Goal: Information Seeking & Learning: Learn about a topic

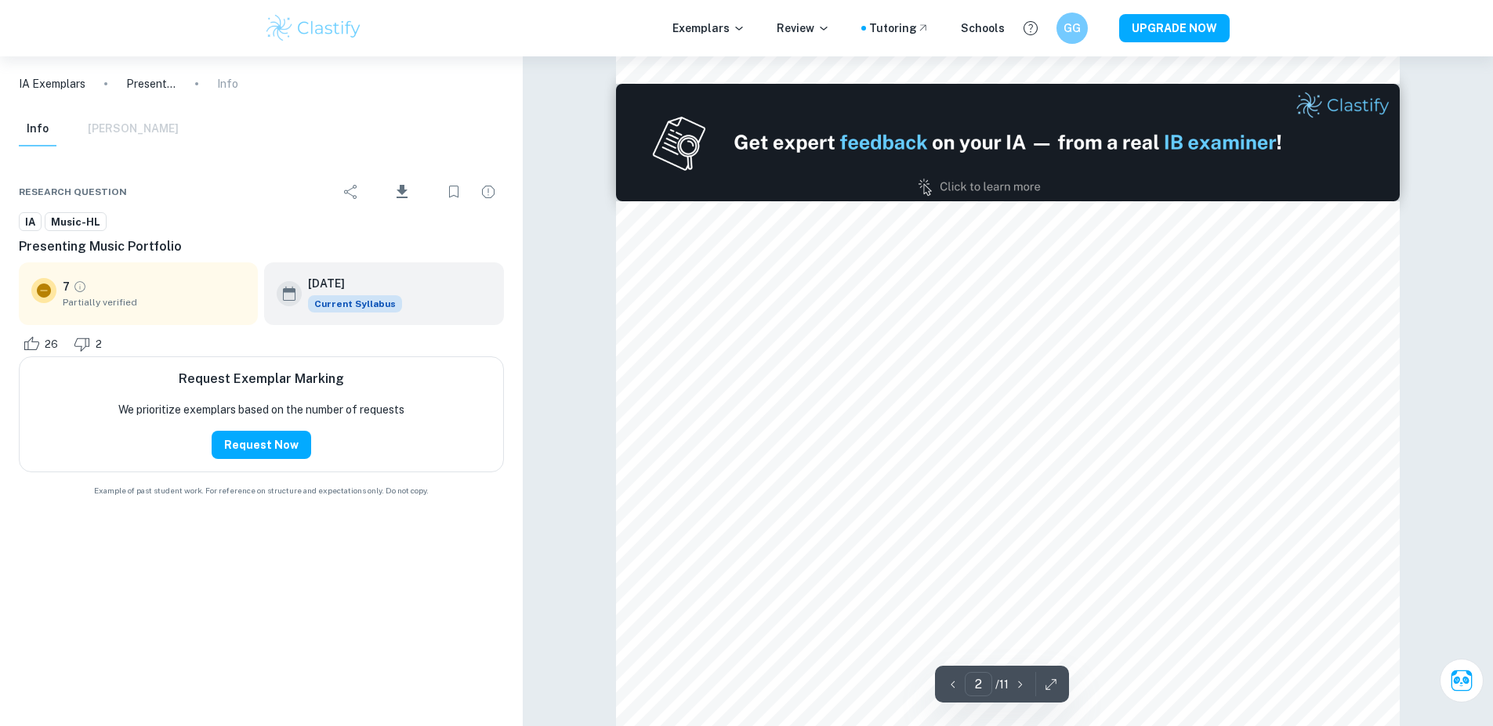
scroll to position [1332, 0]
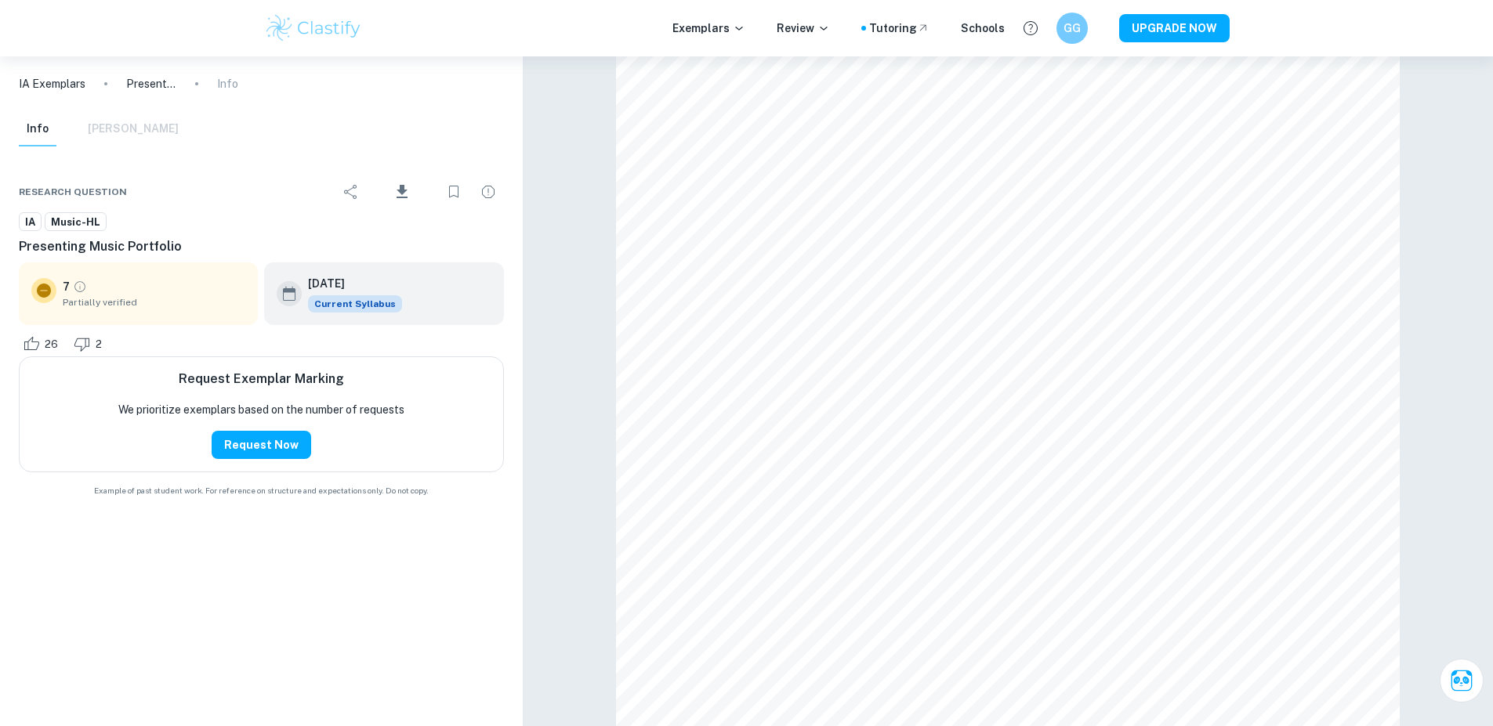
click at [144, 79] on p "Presenting Music Portfolio" at bounding box center [151, 83] width 50 height 17
drag, startPoint x: 302, startPoint y: 212, endPoint x: 309, endPoint y: 228, distance: 17.9
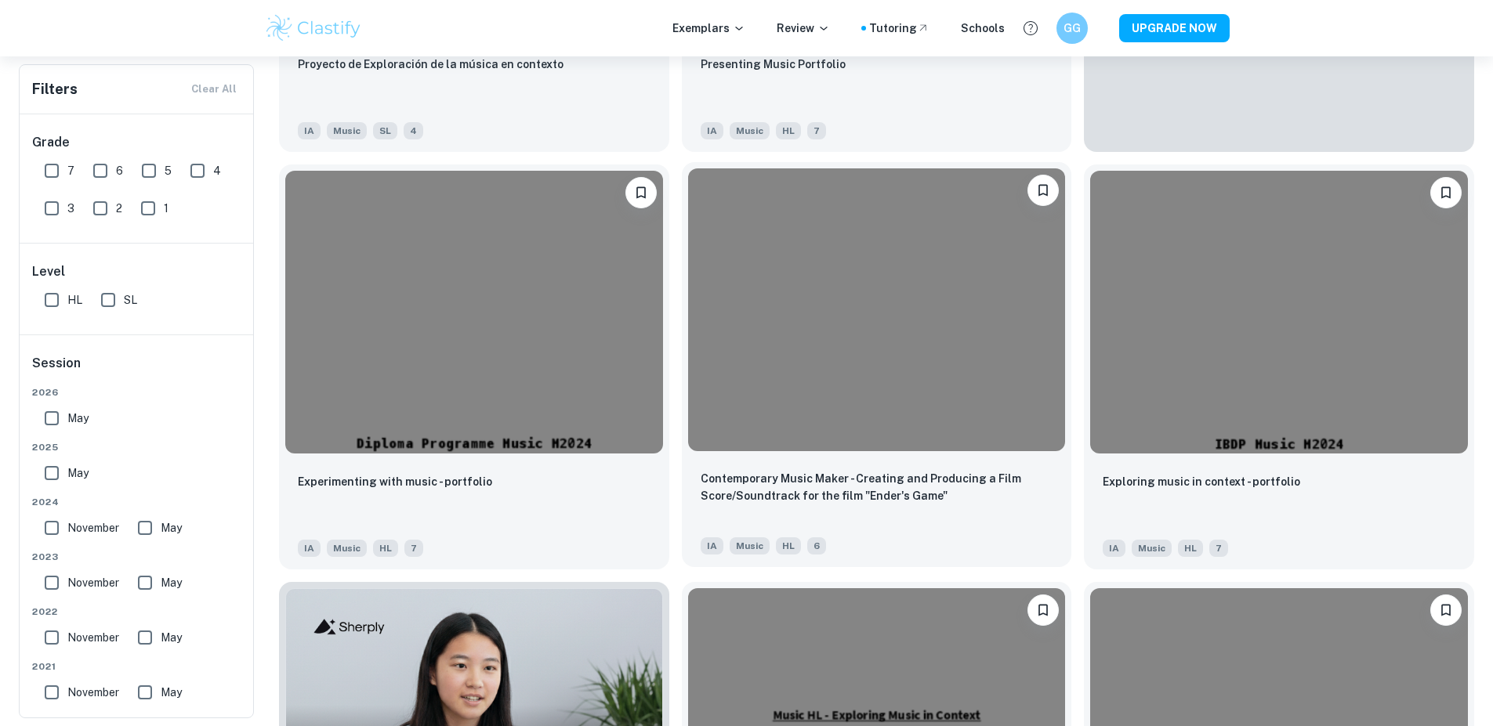
scroll to position [675, 0]
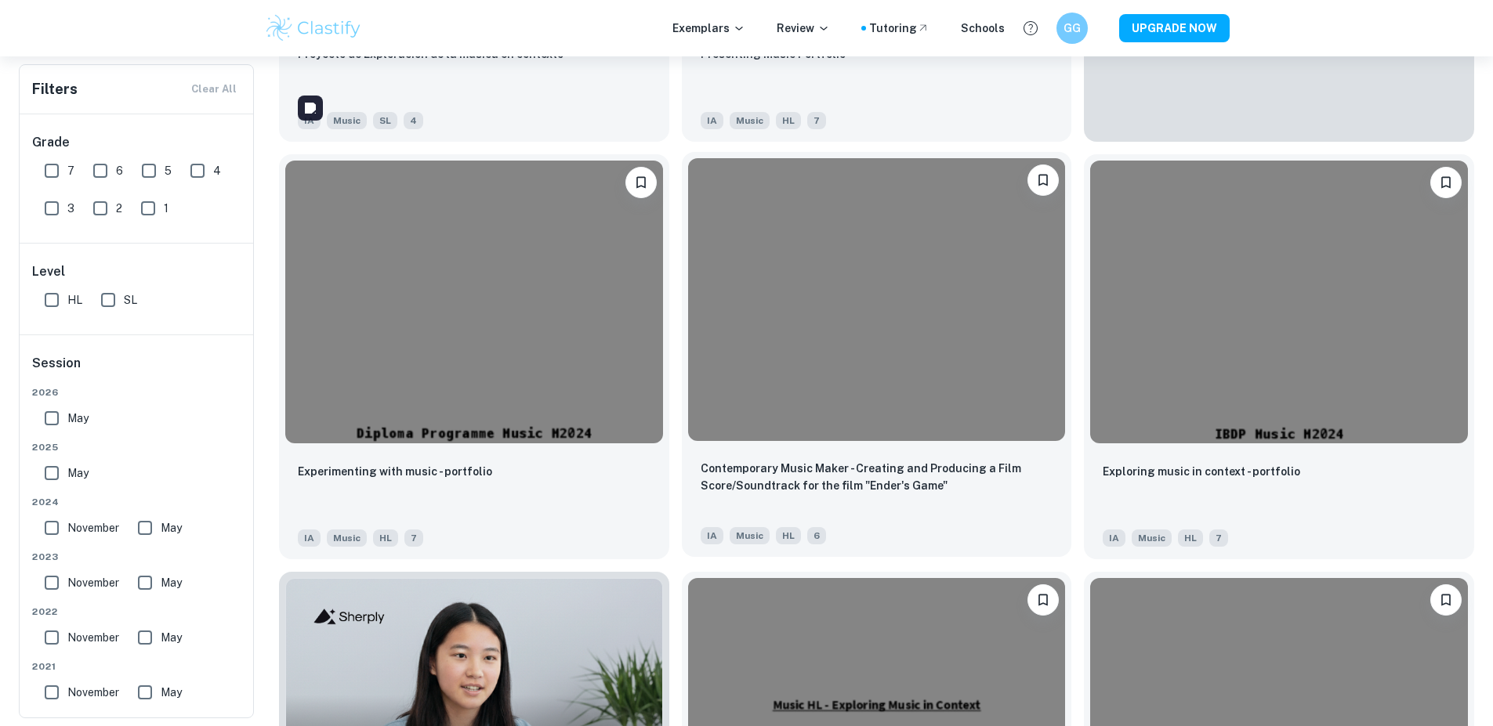
click at [688, 233] on img at bounding box center [877, 299] width 378 height 283
